Goal: Obtain resource: Obtain resource

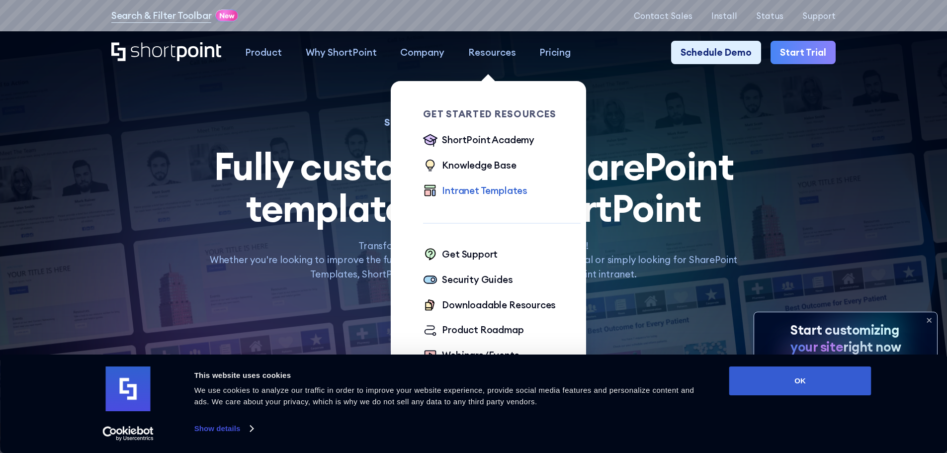
click at [498, 53] on div "Resources" at bounding box center [492, 52] width 48 height 14
click at [498, 51] on div "Resources" at bounding box center [492, 52] width 48 height 14
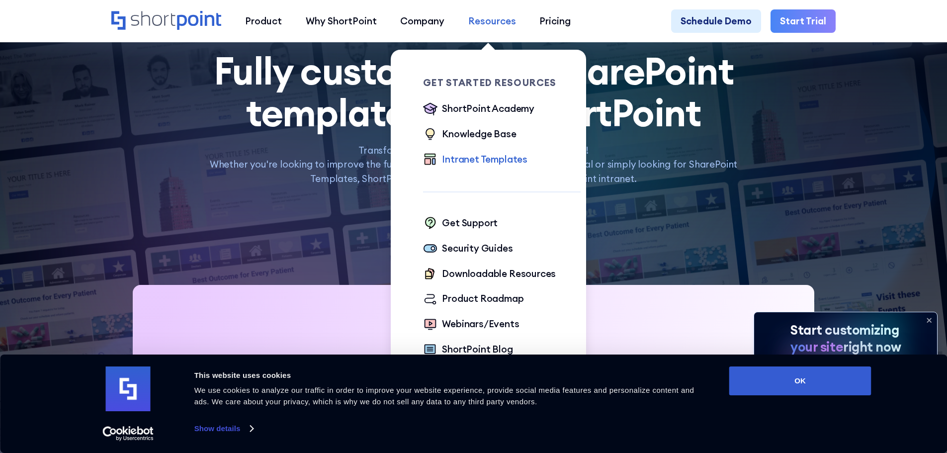
scroll to position [99, 0]
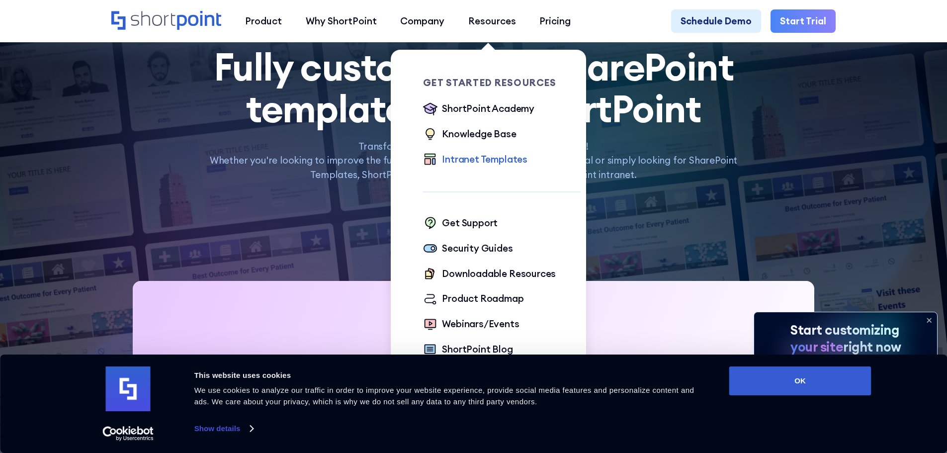
click at [500, 159] on div "Intranet Templates" at bounding box center [485, 159] width 86 height 14
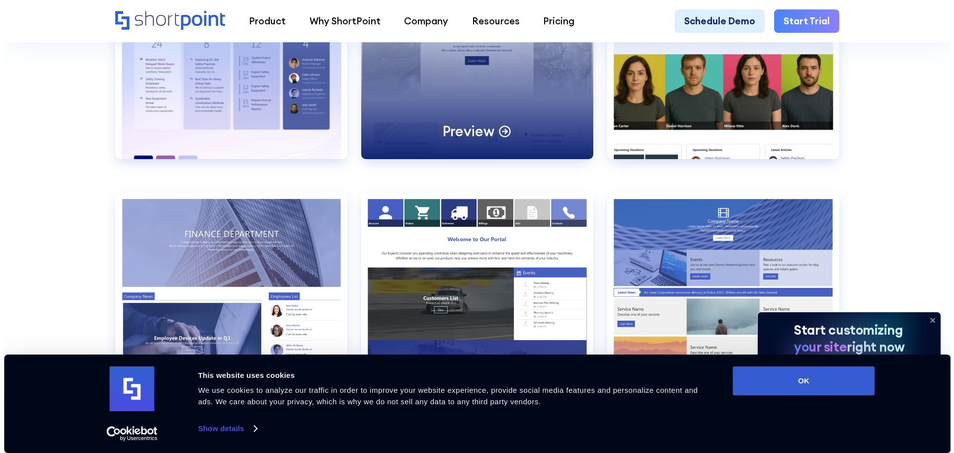
scroll to position [2138, 0]
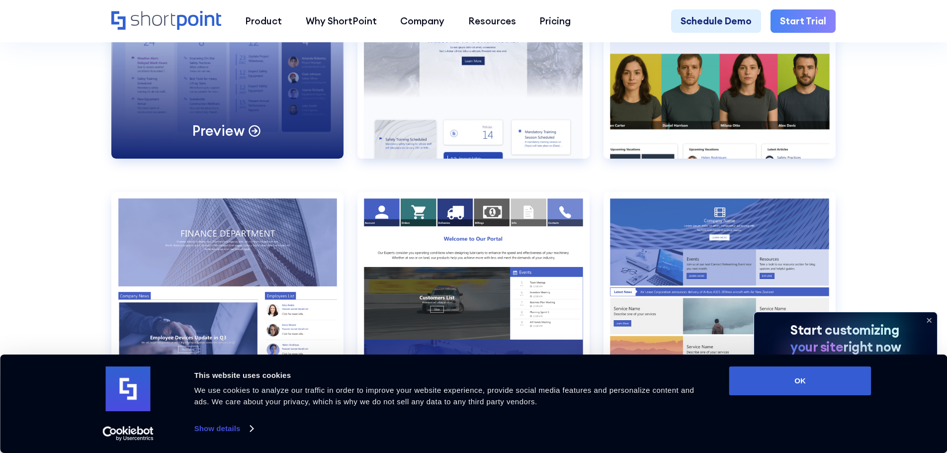
click at [232, 89] on div "Preview" at bounding box center [227, 76] width 232 height 166
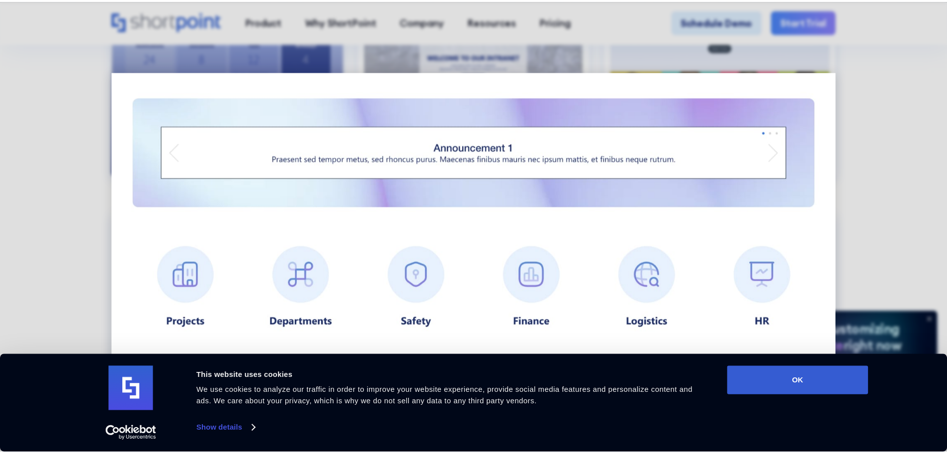
scroll to position [1031, 0]
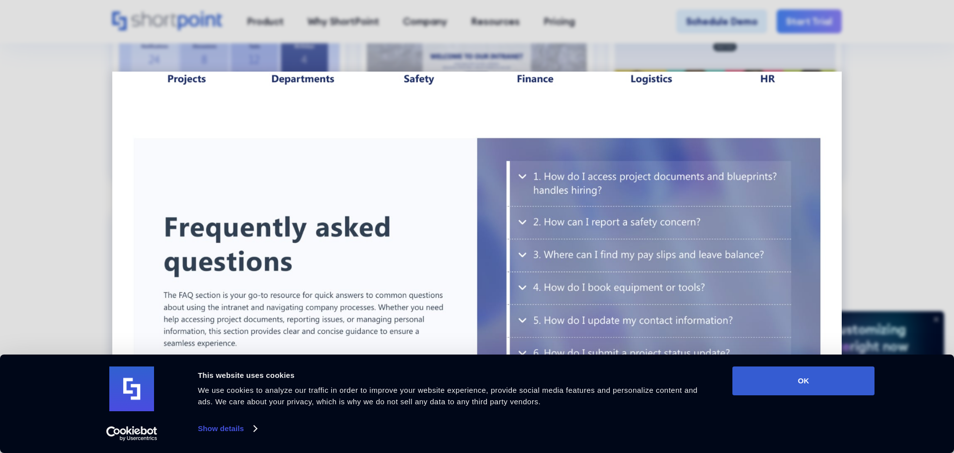
click at [902, 200] on div at bounding box center [477, 226] width 954 height 453
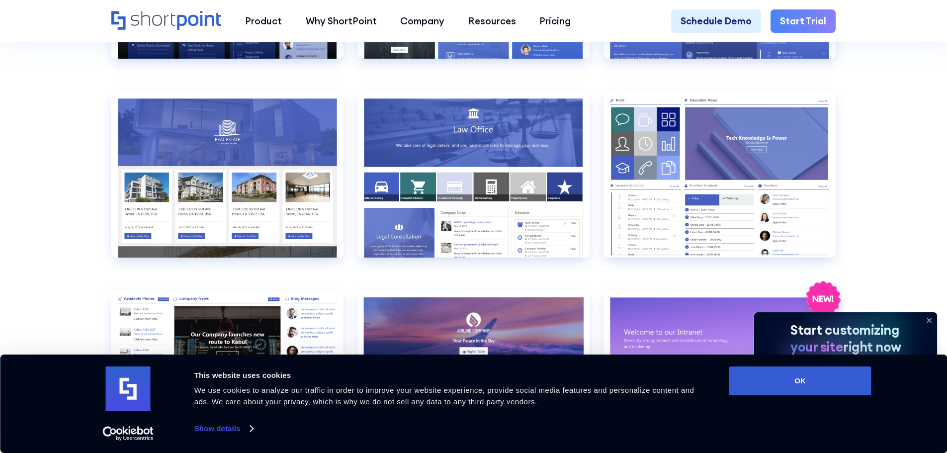
scroll to position [1143, 0]
